Goal: Manage account settings

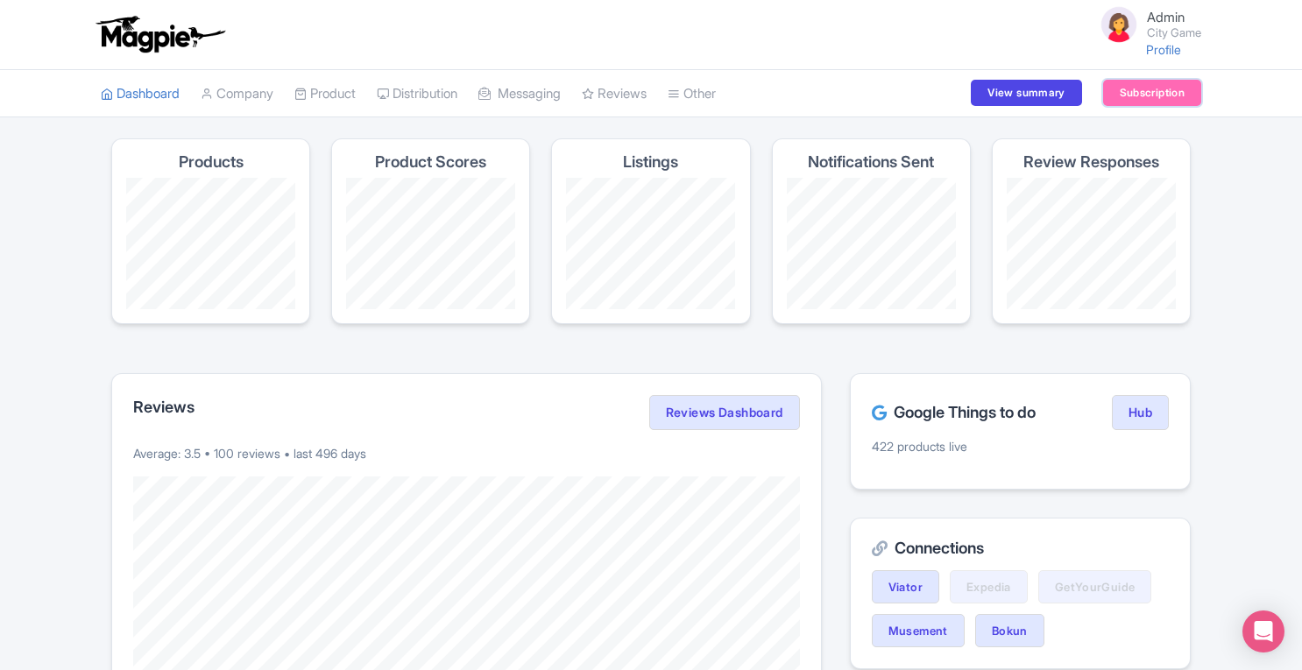
click at [1126, 89] on link "Subscription" at bounding box center [1152, 93] width 98 height 26
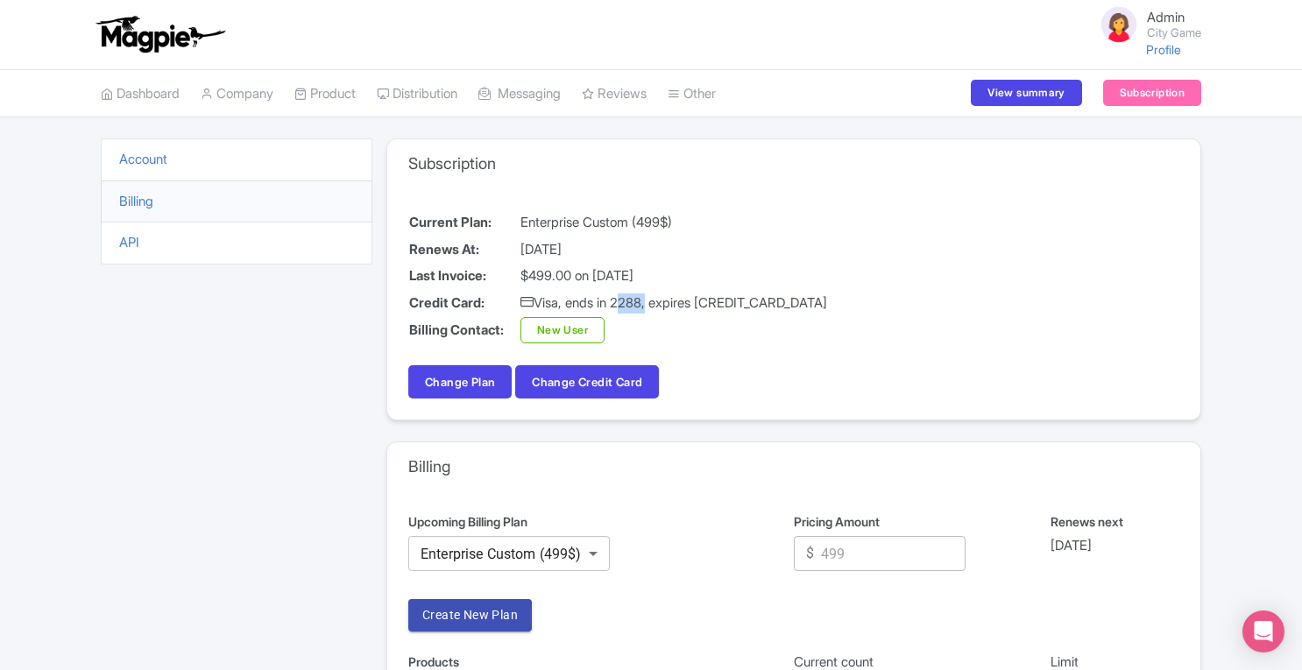
drag, startPoint x: 623, startPoint y: 303, endPoint x: 652, endPoint y: 301, distance: 29.0
click at [652, 301] on td "Visa, ends in 2288, expires [CREDIT_CARD_DATA]" at bounding box center [674, 303] width 309 height 27
copy td "2288"
